Goal: Task Accomplishment & Management: Manage account settings

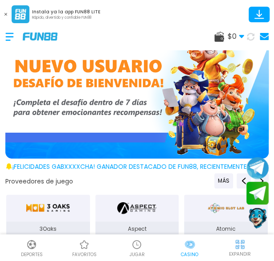
click at [241, 37] on use at bounding box center [241, 36] width 5 height 3
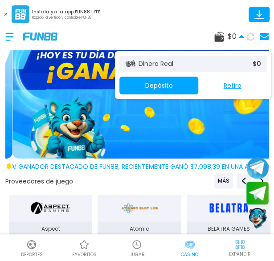
click at [174, 35] on div "$ 0 Dinero Real $ 0 Depósito Retiro" at bounding box center [137, 36] width 274 height 27
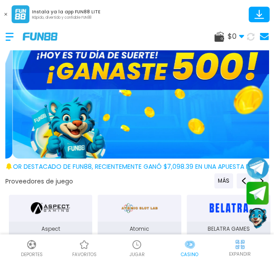
click at [243, 34] on icon at bounding box center [241, 36] width 5 height 5
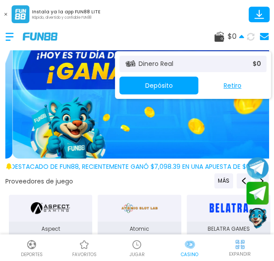
click at [259, 68] on p "$ 0" at bounding box center [257, 63] width 8 height 9
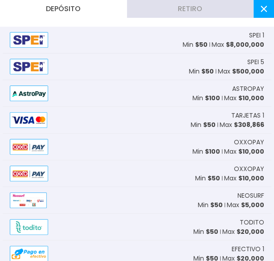
click at [246, 9] on button "Retiro" at bounding box center [190, 9] width 127 height 18
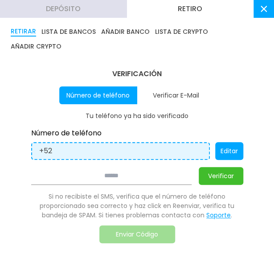
click at [259, 11] on button at bounding box center [264, 9] width 21 height 18
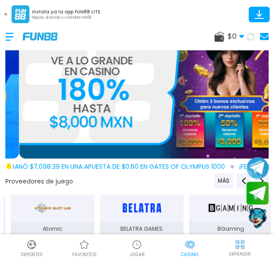
click at [5, 12] on button at bounding box center [6, 14] width 12 height 12
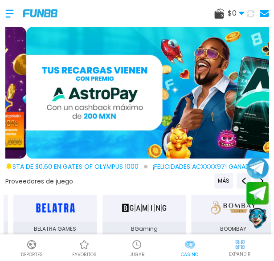
click at [29, 246] on img at bounding box center [31, 244] width 11 height 11
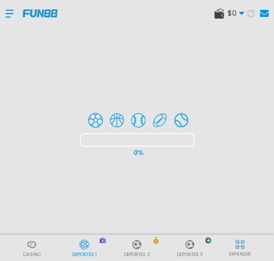
click at [238, 13] on div at bounding box center [137, 130] width 274 height 261
click at [241, 14] on div at bounding box center [137, 130] width 274 height 261
click at [5, 14] on div at bounding box center [137, 130] width 274 height 261
click at [8, 12] on div at bounding box center [137, 130] width 274 height 261
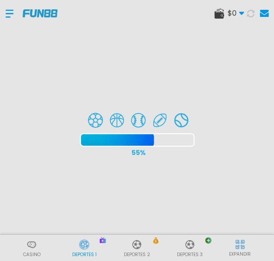
click at [8, 12] on div at bounding box center [137, 130] width 274 height 261
click at [40, 245] on div at bounding box center [137, 130] width 274 height 261
click at [31, 245] on div at bounding box center [137, 130] width 274 height 261
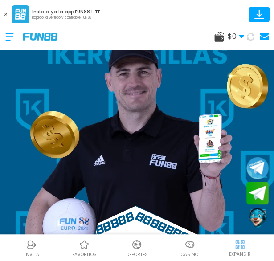
click at [7, 13] on button at bounding box center [6, 14] width 12 height 12
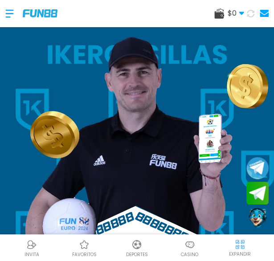
click at [7, 13] on div at bounding box center [13, 13] width 17 height 26
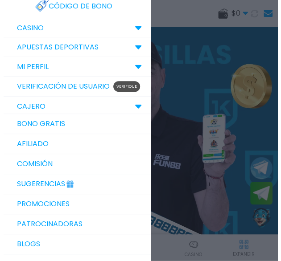
scroll to position [170, 0]
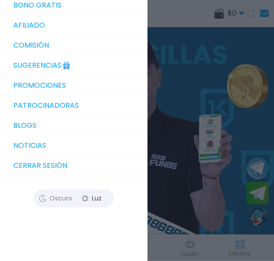
click at [39, 162] on button "Cerrar sesión" at bounding box center [73, 166] width 147 height 20
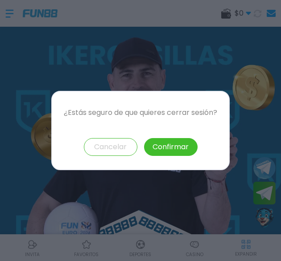
click at [156, 148] on button "Confirmar" at bounding box center [170, 147] width 53 height 18
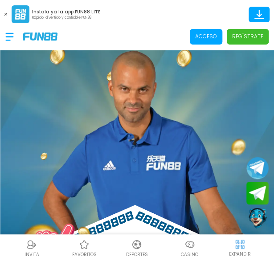
click at [210, 43] on span "Acceso" at bounding box center [206, 37] width 33 height 16
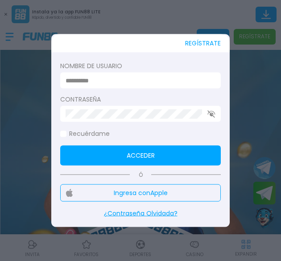
type input "**********"
click at [135, 193] on button "Ingresa con Apple" at bounding box center [140, 193] width 160 height 17
